Goal: Transaction & Acquisition: Purchase product/service

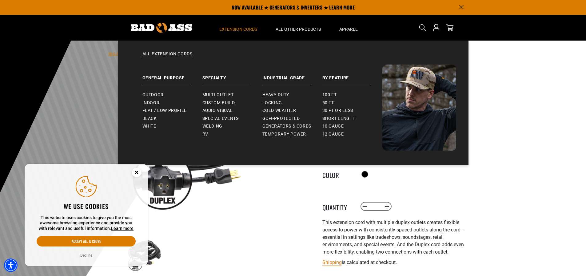
click at [242, 30] on span "Extension Cords" at bounding box center [238, 29] width 38 height 6
click at [230, 91] on link "Multi-Outlet" at bounding box center [232, 95] width 60 height 8
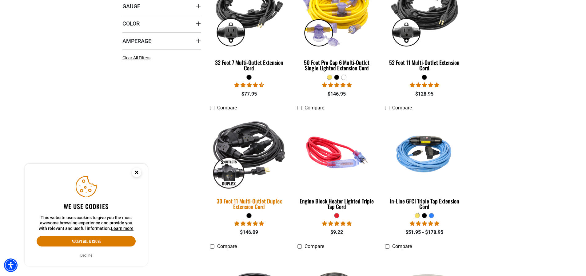
scroll to position [215, 0]
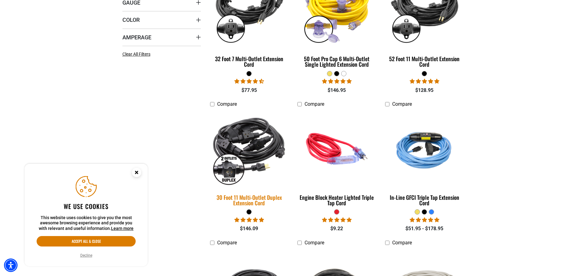
click at [249, 158] on img at bounding box center [249, 148] width 86 height 79
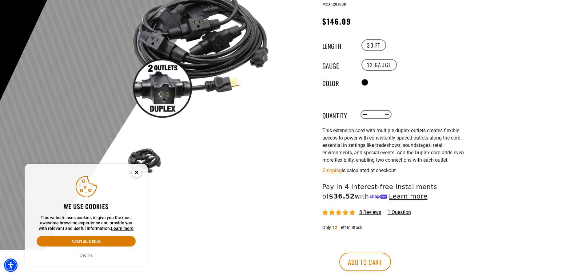
scroll to position [92, 0]
click at [134, 172] on circle "Close this option" at bounding box center [136, 172] width 9 height 9
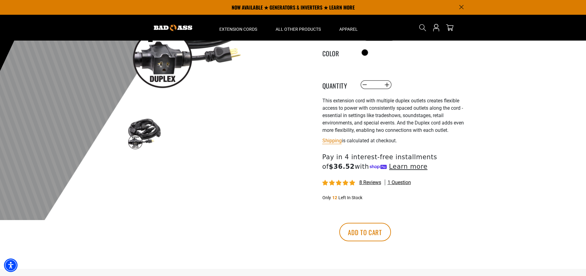
scroll to position [0, 0]
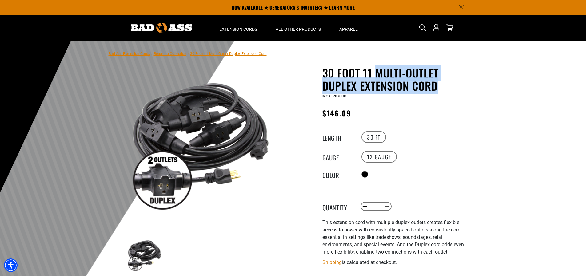
drag, startPoint x: 374, startPoint y: 73, endPoint x: 436, endPoint y: 86, distance: 63.7
click at [436, 86] on h1 "30 Foot 11 Multi-Outlet Duplex Extension Cord" at bounding box center [397, 79] width 151 height 26
copy h1 "Multi-Outlet Duplex Extension Cord"
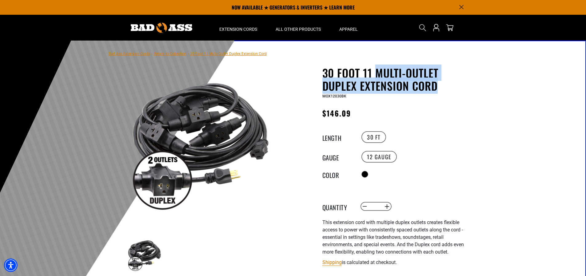
click at [219, 152] on img at bounding box center [201, 142] width 148 height 148
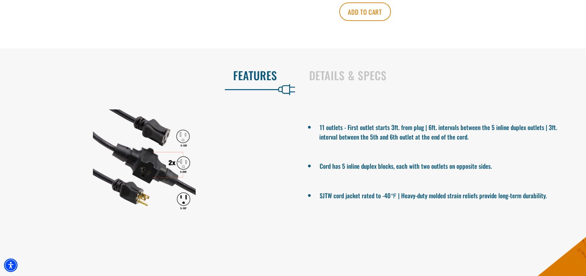
scroll to position [369, 0]
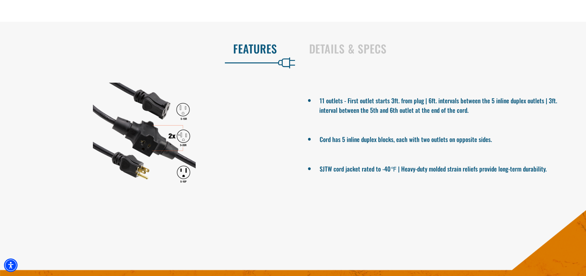
click at [100, 112] on div at bounding box center [144, 134] width 288 height 103
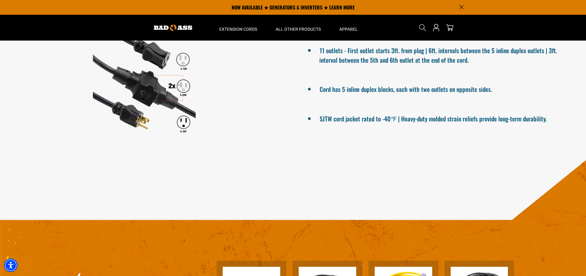
scroll to position [338, 0]
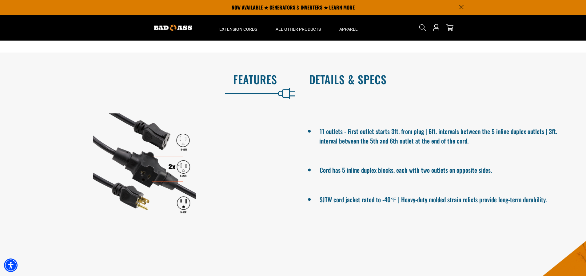
click at [354, 77] on h2 "Details & Specs" at bounding box center [441, 79] width 264 height 13
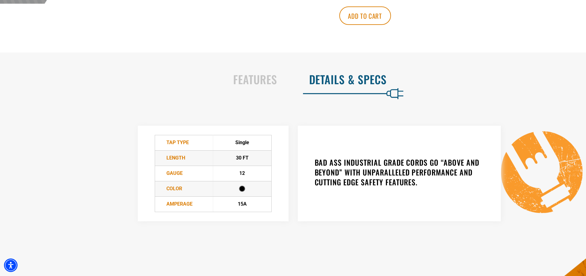
scroll to position [369, 0]
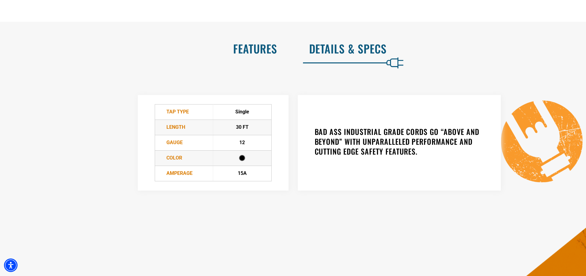
click at [246, 45] on h2 "Features" at bounding box center [145, 48] width 264 height 13
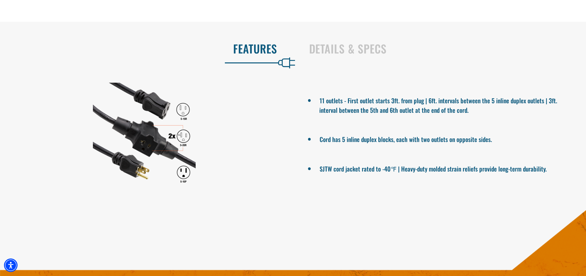
click at [195, 124] on div at bounding box center [144, 134] width 288 height 103
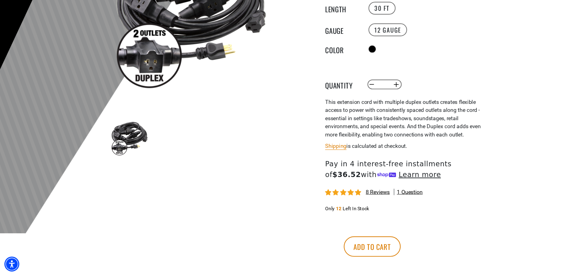
scroll to position [130, 0]
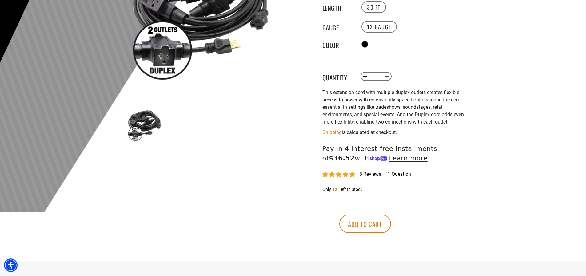
click at [474, 85] on div "30 Foot 11 Multi-Outlet Duplex Extension Cord 30 Foot 11 Multi-Outlet Duplex Ex…" at bounding box center [385, 98] width 184 height 324
